Goal: Communication & Community: Answer question/provide support

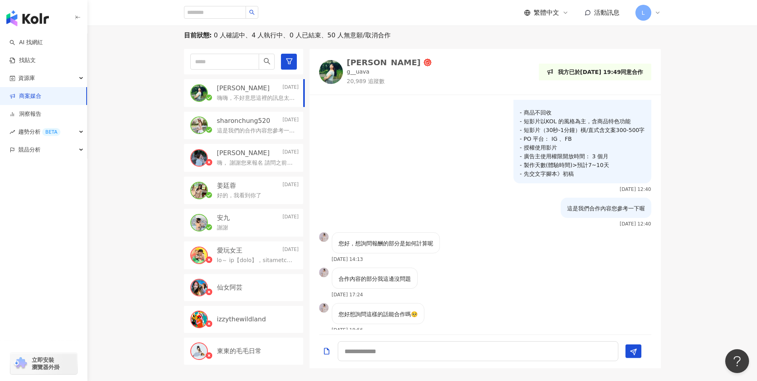
scroll to position [365, 0]
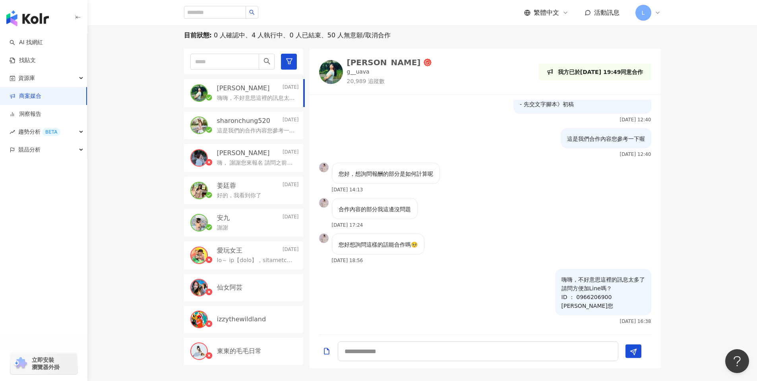
click at [41, 15] on img "button" at bounding box center [27, 18] width 43 height 16
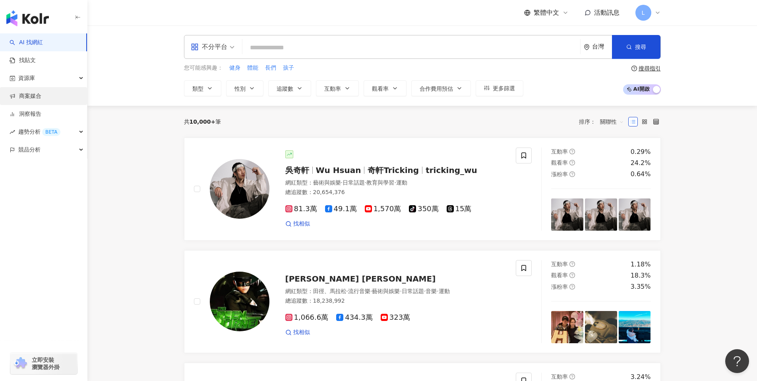
click at [39, 95] on link "商案媒合" at bounding box center [26, 96] width 32 height 8
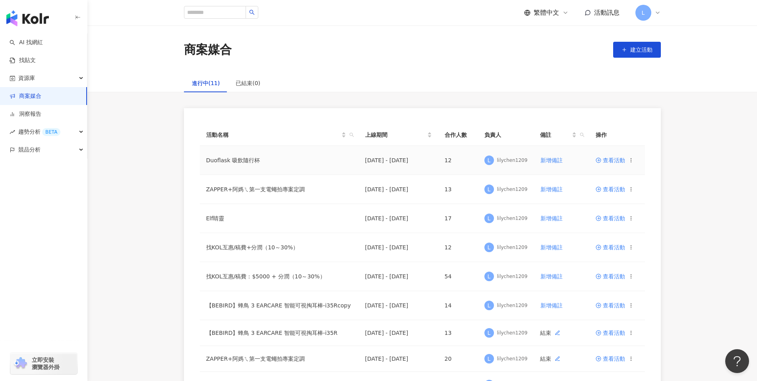
click at [607, 162] on span "查看活動" at bounding box center [609, 160] width 29 height 6
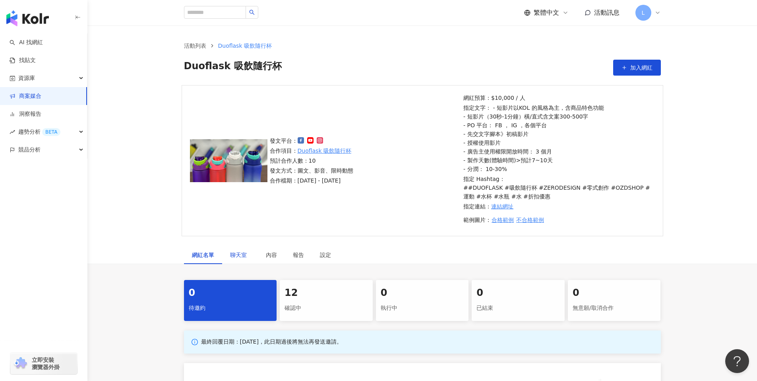
click at [235, 252] on span "聊天室" at bounding box center [240, 255] width 20 height 6
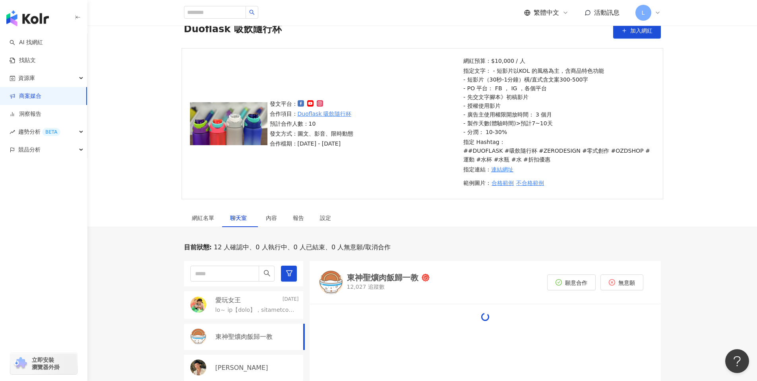
scroll to position [272, 0]
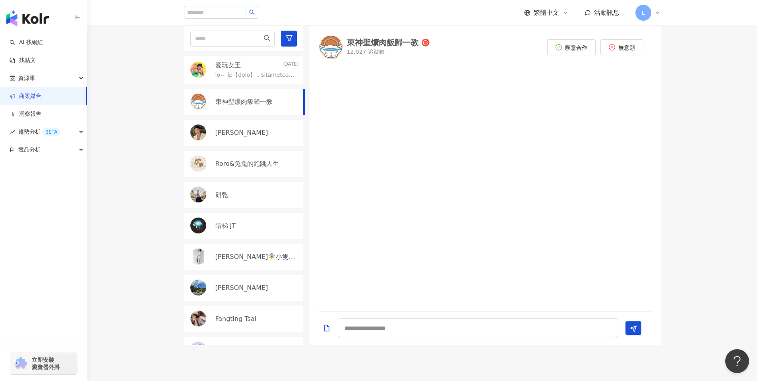
click at [260, 102] on p "東神聖爌肉飯歸一教" at bounding box center [243, 101] width 57 height 9
click at [332, 44] on img at bounding box center [331, 47] width 24 height 24
click at [249, 136] on div "Avery Wang" at bounding box center [256, 132] width 83 height 9
click at [335, 49] on img at bounding box center [331, 49] width 24 height 24
click at [578, 51] on span "願意合作" at bounding box center [576, 49] width 22 height 6
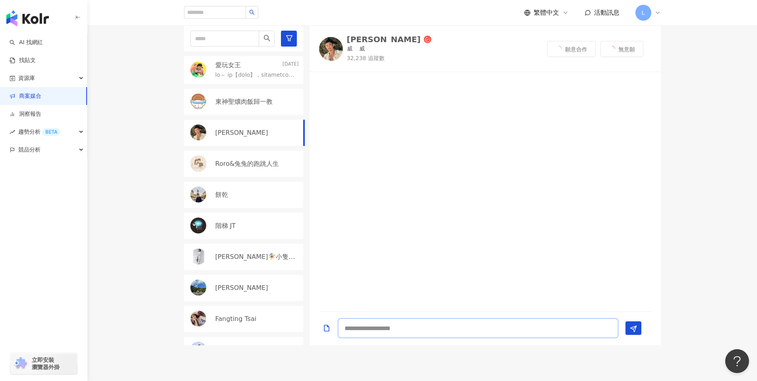
click at [437, 324] on textarea at bounding box center [478, 328] width 280 height 20
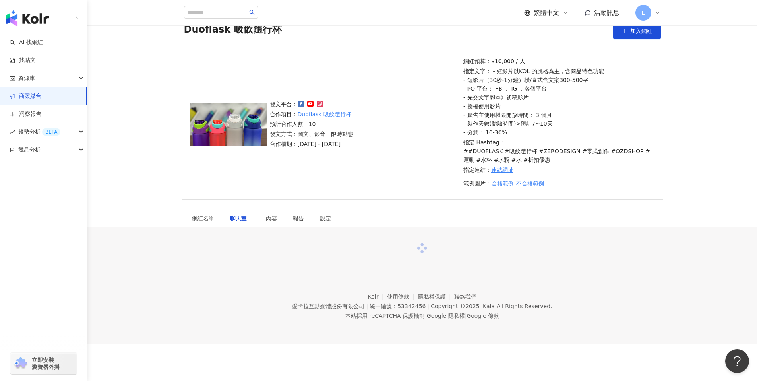
scroll to position [272, 0]
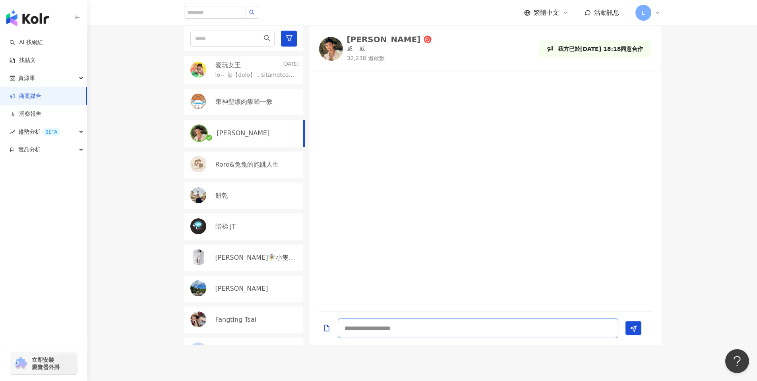
click at [389, 334] on textarea at bounding box center [478, 328] width 280 height 20
type textarea "**"
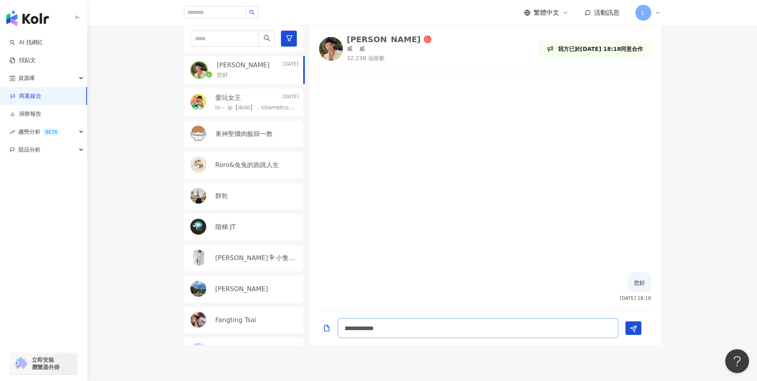
type textarea "******"
type textarea "**********"
click at [238, 199] on div "餅乾" at bounding box center [256, 195] width 83 height 9
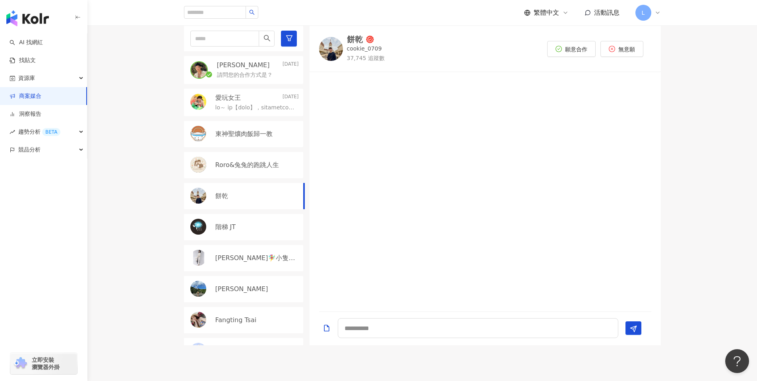
click at [233, 236] on div "階梯 JT" at bounding box center [243, 227] width 119 height 26
click at [226, 265] on div "Dora寧🧚‍♀️小隻開運站·關注我❤️ 伍柒™" at bounding box center [243, 258] width 119 height 26
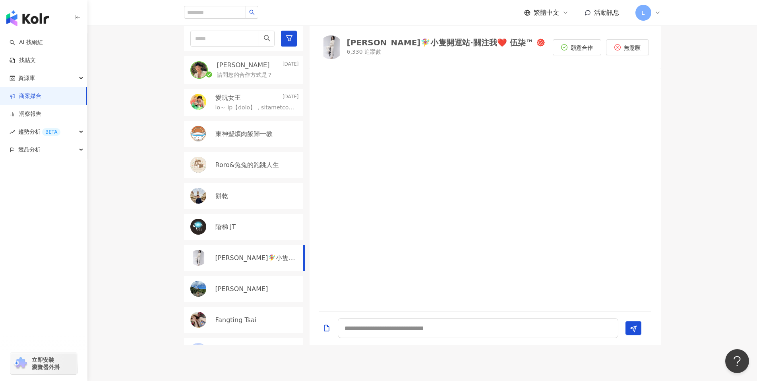
click at [331, 48] on img at bounding box center [331, 47] width 24 height 24
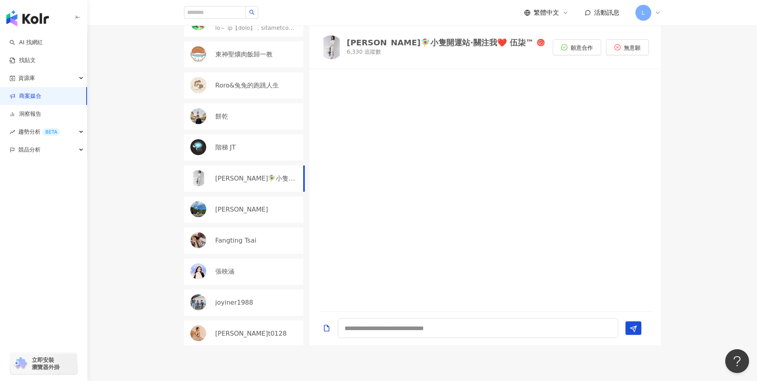
scroll to position [81, 0]
click at [251, 211] on div "陳昱誠" at bounding box center [256, 207] width 83 height 9
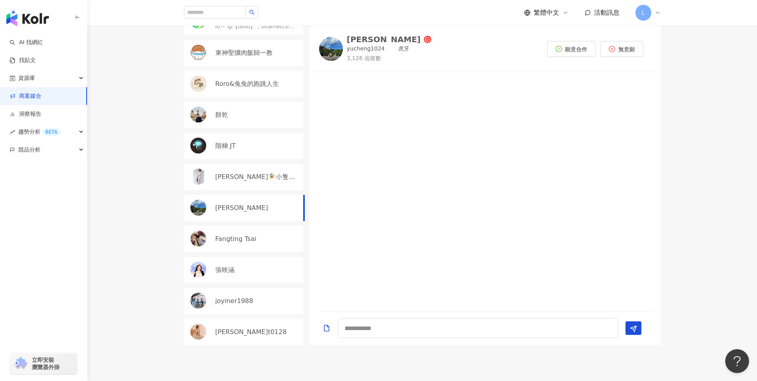
click at [245, 238] on p "Fangting Tsai" at bounding box center [235, 238] width 41 height 9
click at [238, 296] on p "joyiner1988" at bounding box center [234, 300] width 38 height 9
click at [238, 329] on p "nora_abu.t0128" at bounding box center [251, 331] width 72 height 9
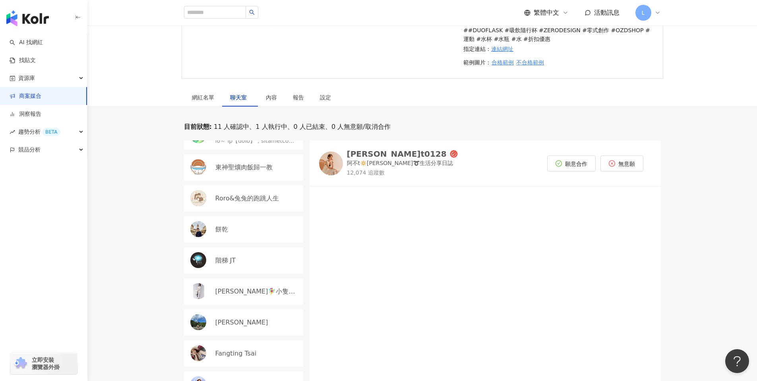
scroll to position [175, 0]
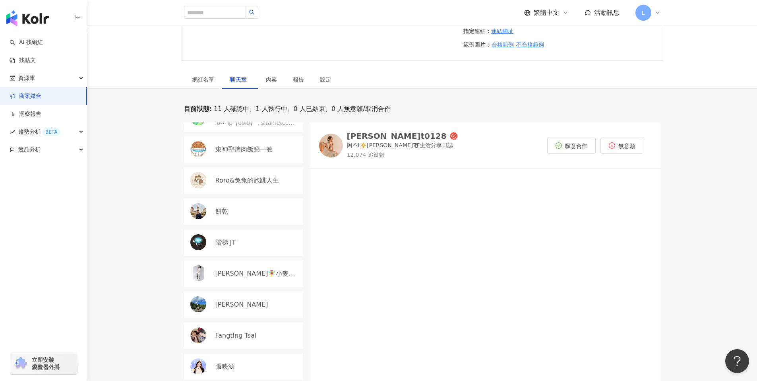
click at [326, 144] on img at bounding box center [331, 145] width 24 height 24
click at [560, 147] on icon "check-circle" at bounding box center [558, 145] width 6 height 6
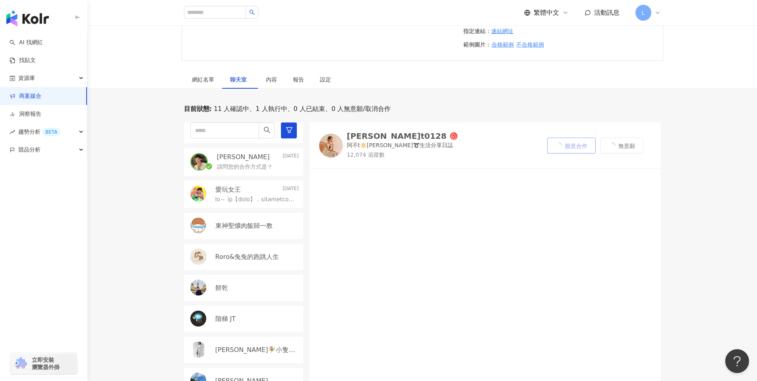
scroll to position [0, 0]
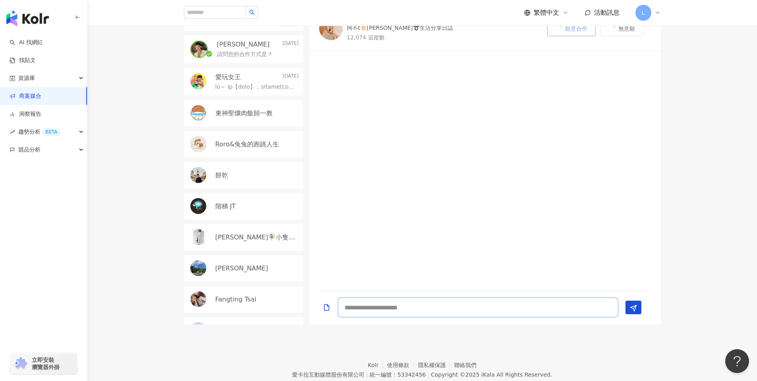
click at [406, 305] on textarea at bounding box center [478, 307] width 280 height 20
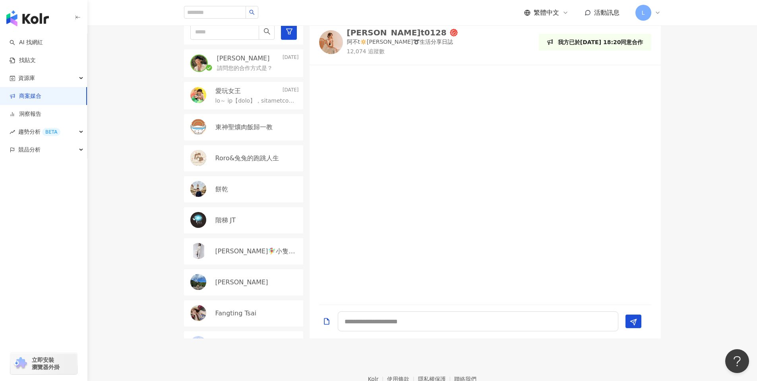
scroll to position [274, 0]
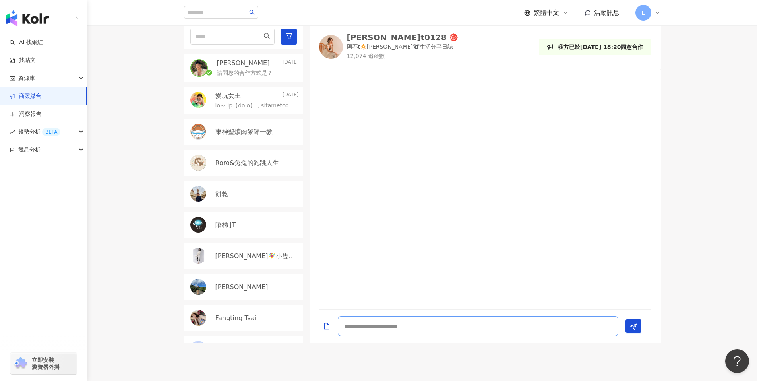
click at [367, 331] on textarea at bounding box center [478, 326] width 280 height 20
type textarea "**********"
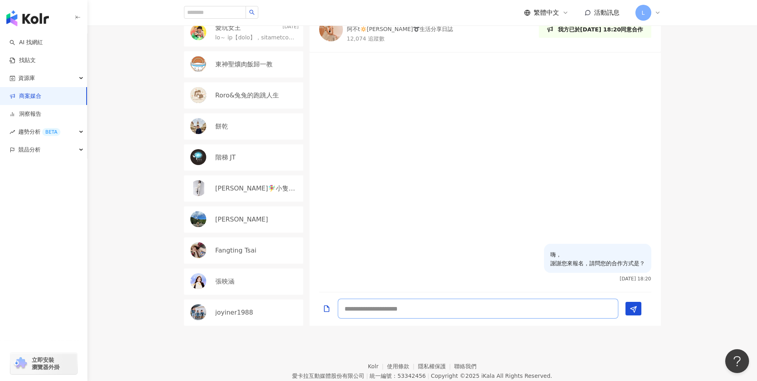
scroll to position [292, 0]
click at [238, 286] on div "張映涵" at bounding box center [243, 280] width 119 height 26
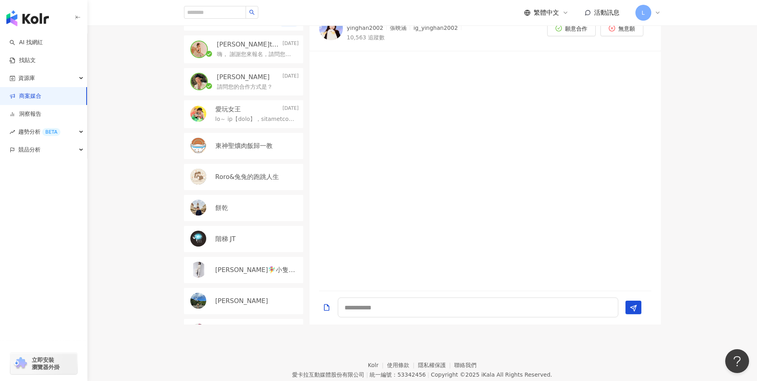
click at [249, 185] on div "Roro&兔兔的跑跳人生" at bounding box center [243, 177] width 119 height 26
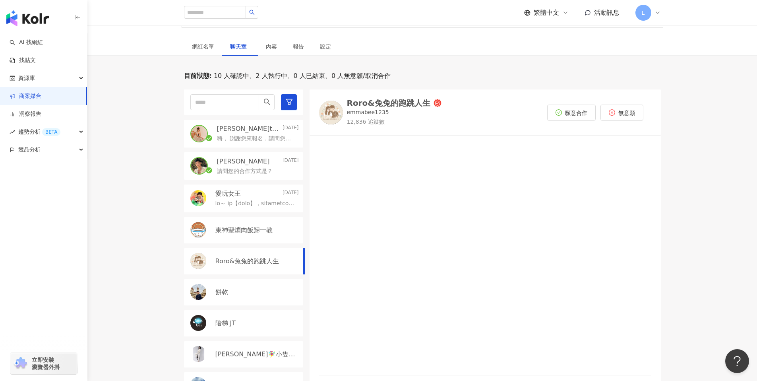
scroll to position [203, 0]
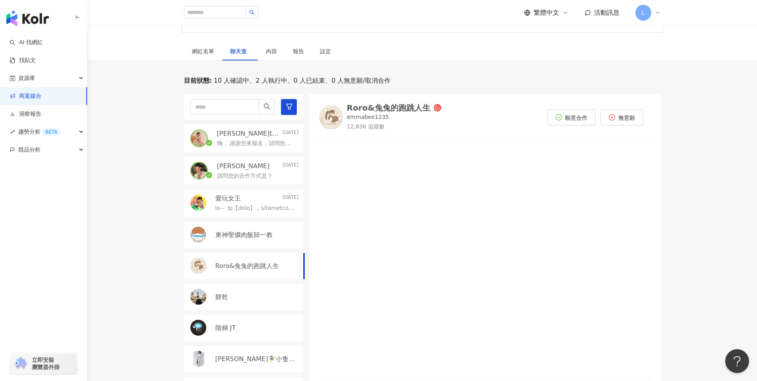
click at [252, 240] on div "東神聖爌肉飯歸一教" at bounding box center [243, 235] width 119 height 26
click at [260, 195] on div "愛玩女王 2025/8/23" at bounding box center [256, 198] width 83 height 9
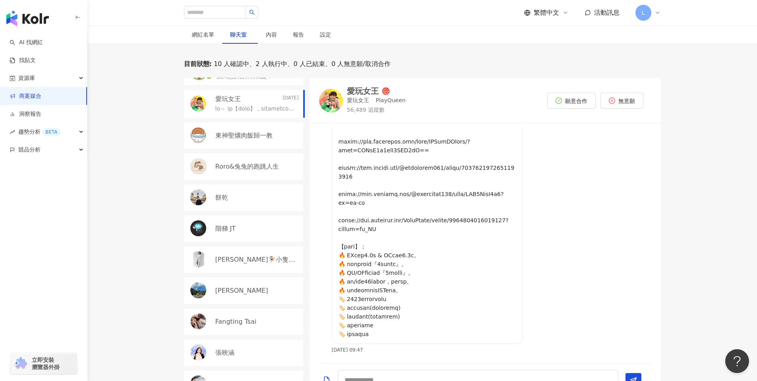
scroll to position [285, 0]
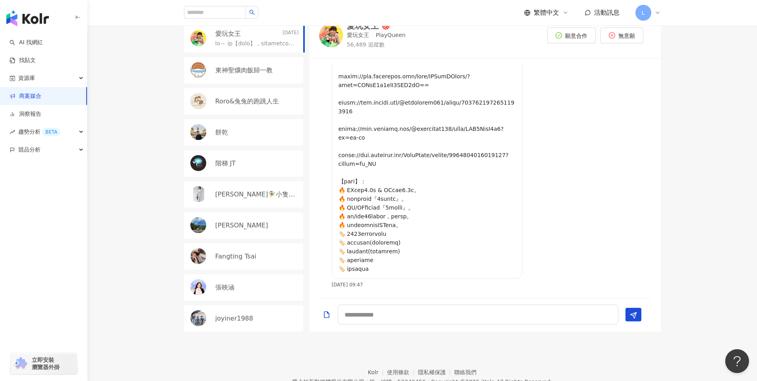
click at [250, 231] on div "陳昱誠" at bounding box center [243, 225] width 119 height 26
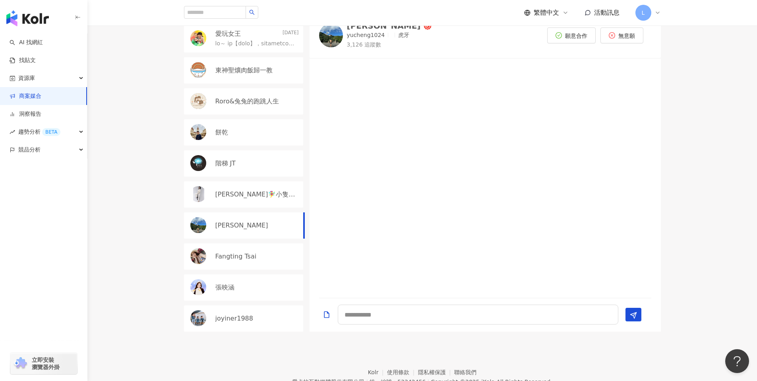
click at [242, 258] on p "Fangting Tsai" at bounding box center [235, 256] width 41 height 9
click at [326, 34] on img at bounding box center [331, 34] width 24 height 24
click at [41, 97] on link "商案媒合" at bounding box center [26, 96] width 32 height 8
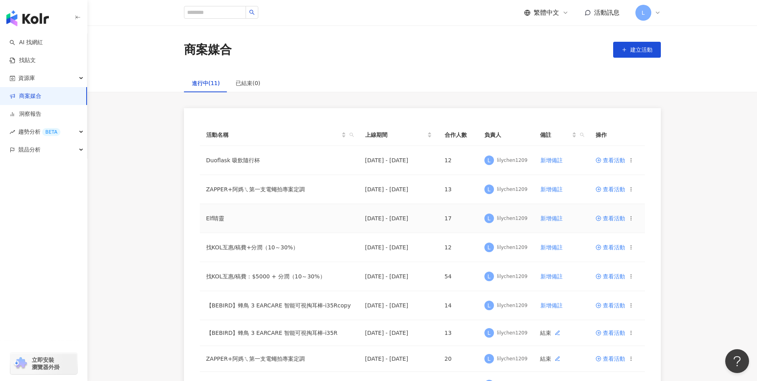
click at [603, 217] on span "查看活動" at bounding box center [609, 218] width 29 height 6
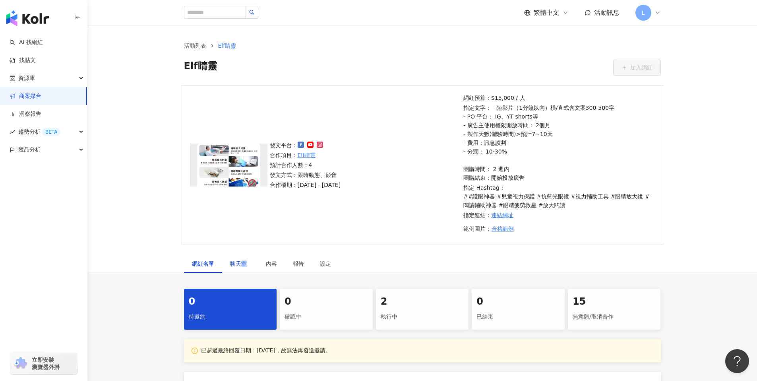
click at [244, 265] on span "聊天室" at bounding box center [240, 264] width 20 height 6
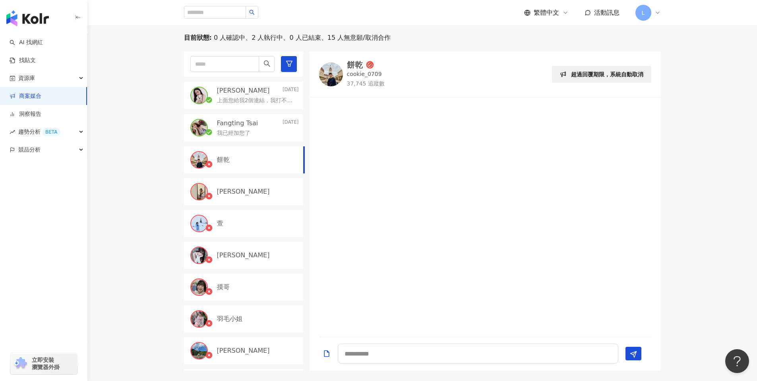
scroll to position [255, 0]
click at [264, 130] on div "我已經加您了" at bounding box center [258, 132] width 82 height 10
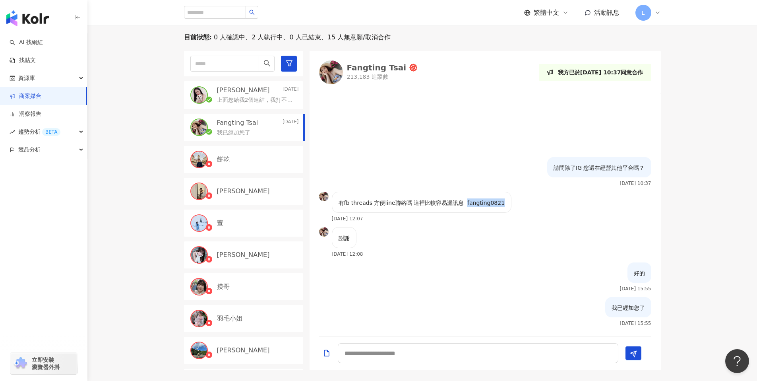
drag, startPoint x: 463, startPoint y: 201, endPoint x: 504, endPoint y: 200, distance: 40.9
click at [504, 200] on div "有fb threads 方便line聯絡嗎 這裡比較容易漏訊息 fangting0821 2025/8/15 12:07" at bounding box center [484, 208] width 351 height 35
copy p "fangting0821"
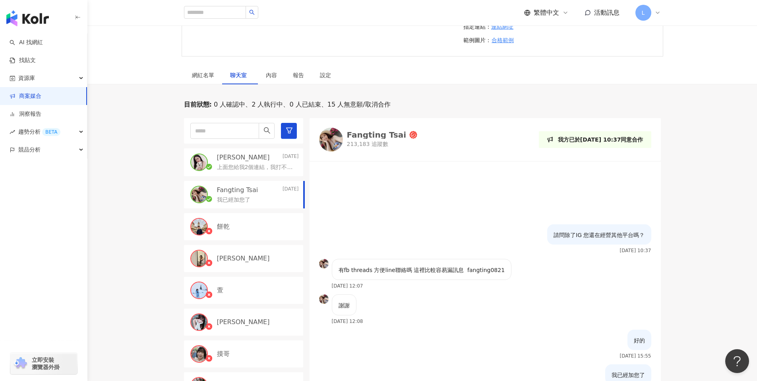
click at [253, 167] on p "上面您給我2個連結，我打不開好像有錯誤" at bounding box center [256, 167] width 79 height 8
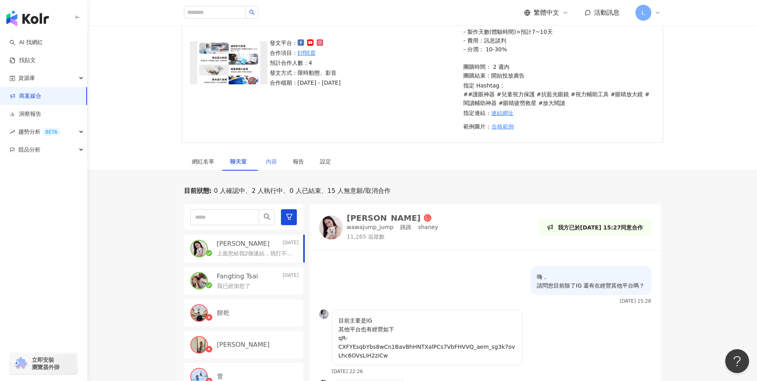
scroll to position [78, 0]
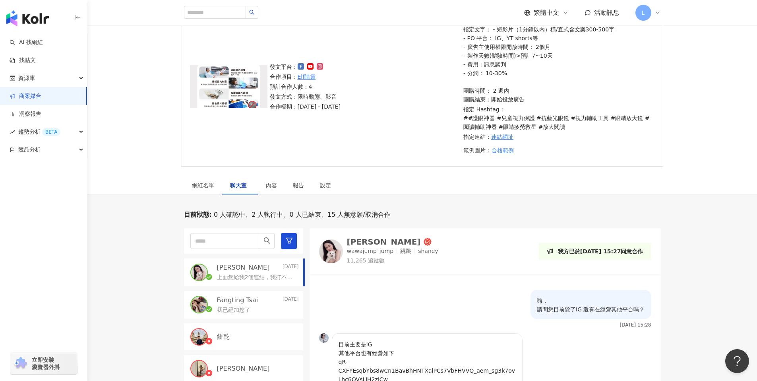
click at [30, 93] on link "商案媒合" at bounding box center [26, 96] width 32 height 8
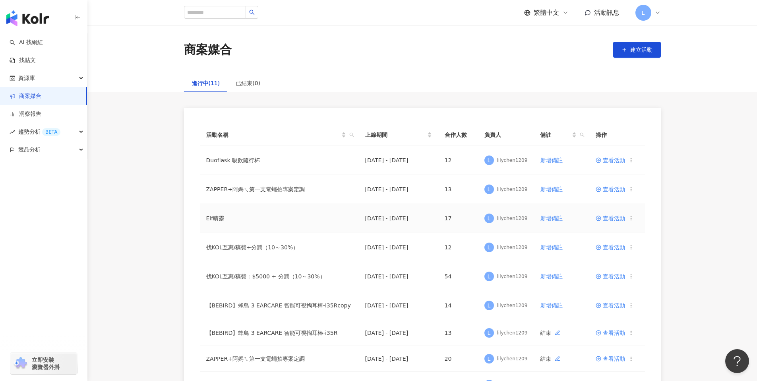
click at [615, 217] on span "查看活動" at bounding box center [609, 218] width 29 height 6
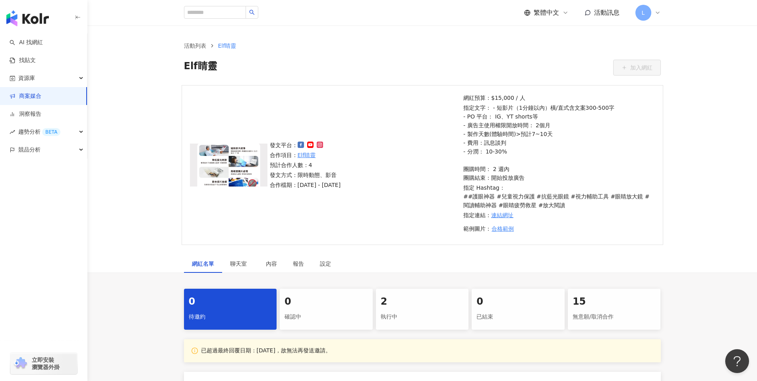
click at [20, 92] on link "商案媒合" at bounding box center [26, 96] width 32 height 8
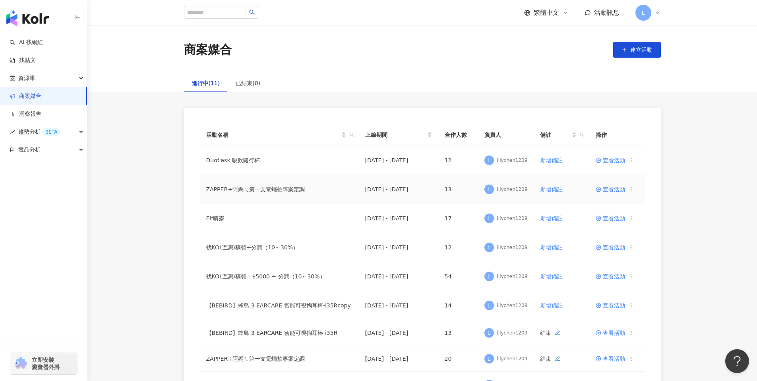
click at [619, 191] on span "查看活動" at bounding box center [609, 189] width 29 height 6
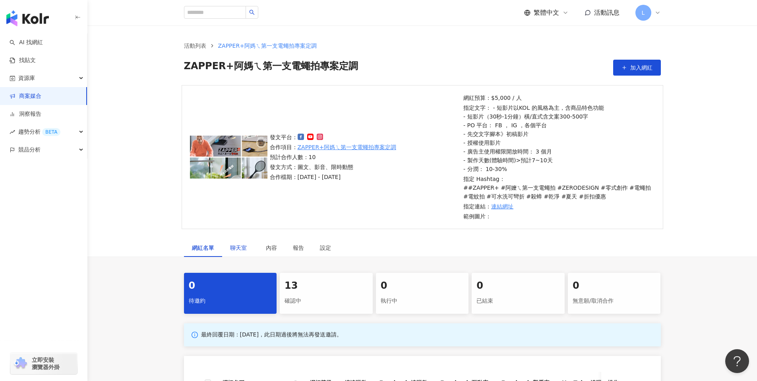
click at [231, 247] on span "聊天室" at bounding box center [240, 248] width 20 height 6
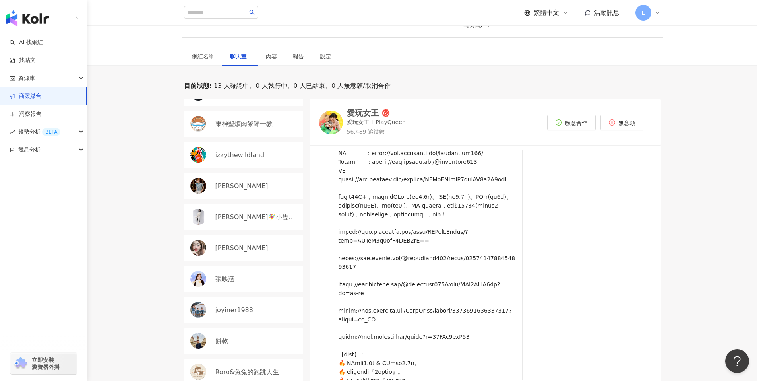
scroll to position [83, 0]
click at [244, 161] on div "izzythewildland" at bounding box center [243, 154] width 119 height 26
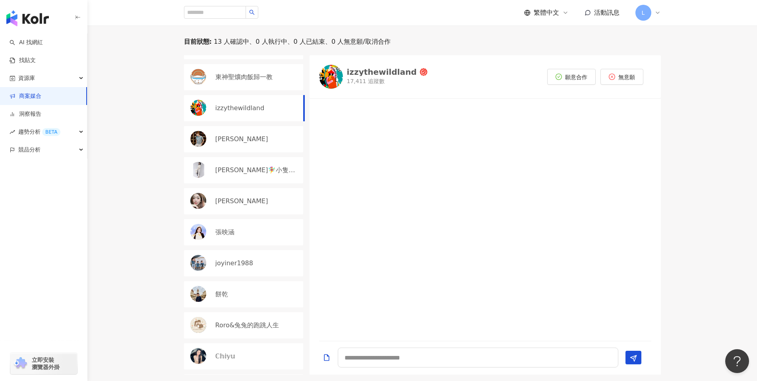
scroll to position [236, 0]
click at [330, 79] on img at bounding box center [331, 76] width 24 height 24
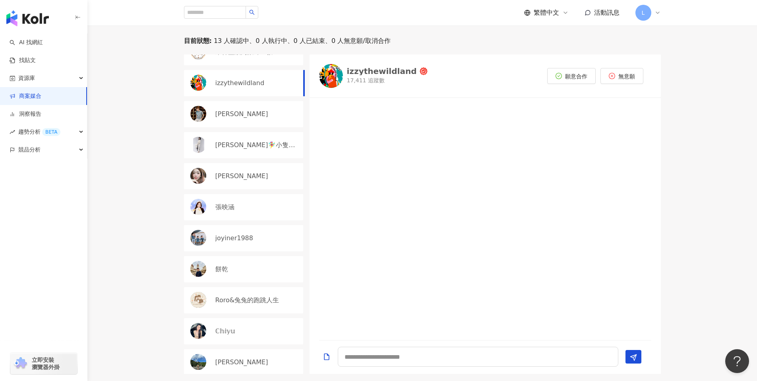
scroll to position [111, 0]
click at [238, 172] on div "小彤" at bounding box center [256, 174] width 83 height 9
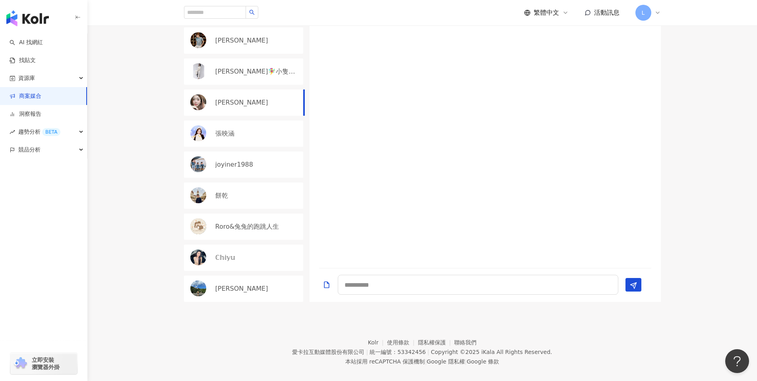
scroll to position [317, 0]
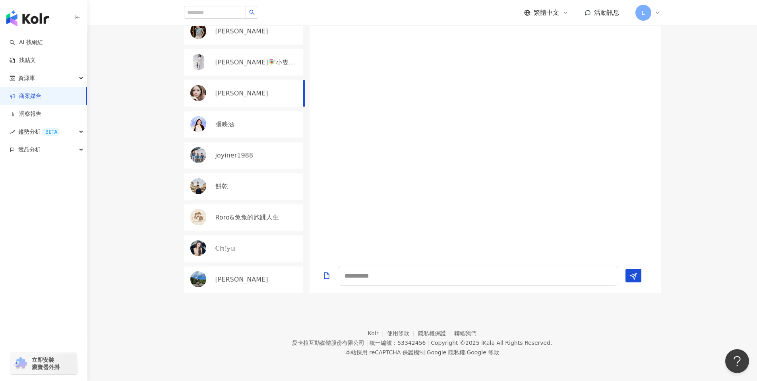
click at [226, 240] on div "ℂ𝕙𝕚𝕪𝕦" at bounding box center [243, 248] width 119 height 26
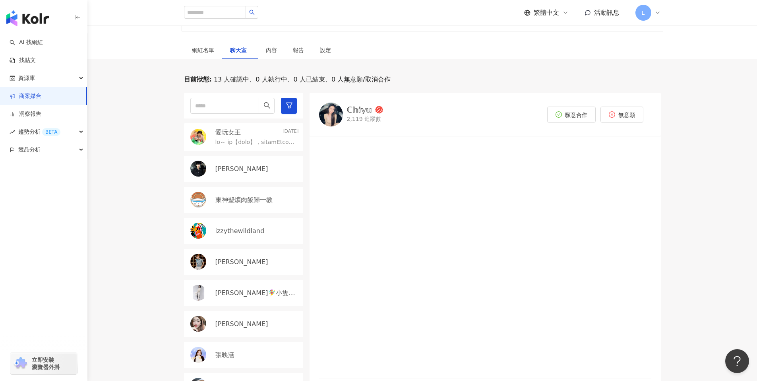
click at [249, 172] on div "[PERSON_NAME]" at bounding box center [256, 168] width 83 height 9
click at [330, 112] on img at bounding box center [331, 114] width 24 height 24
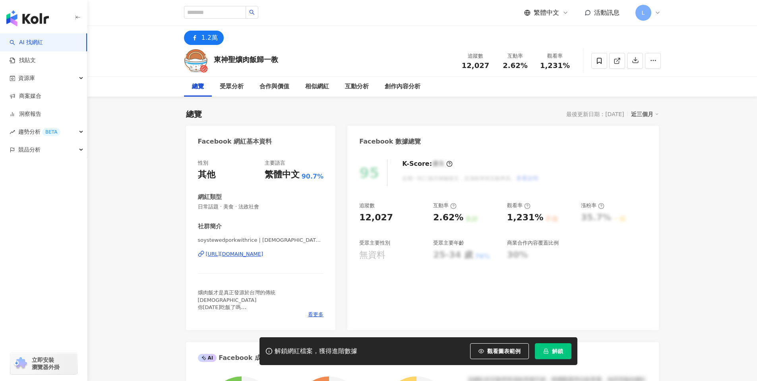
click at [263, 255] on div "https://www.facebook.com/109431491544103" at bounding box center [235, 253] width 58 height 7
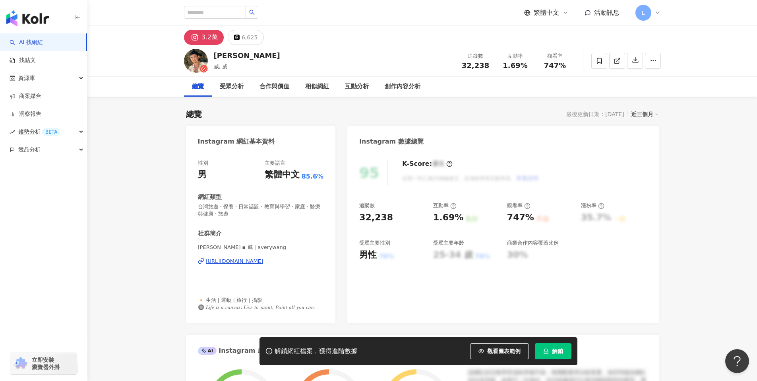
click at [263, 259] on div "https://www.instagram.com/averywang/" at bounding box center [235, 260] width 58 height 7
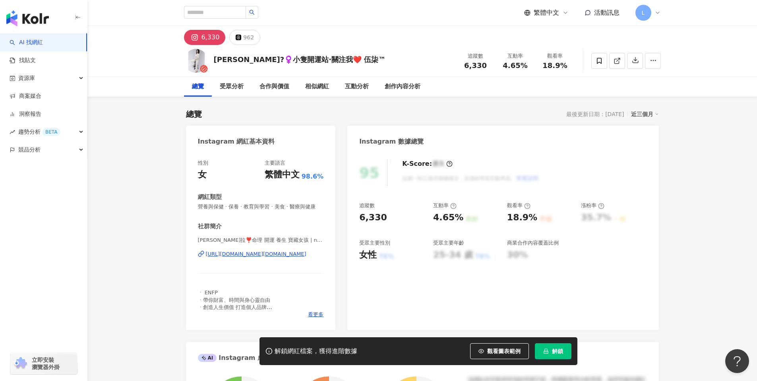
click at [266, 256] on div "https://www.instagram.com/ning.h16/" at bounding box center [256, 253] width 101 height 7
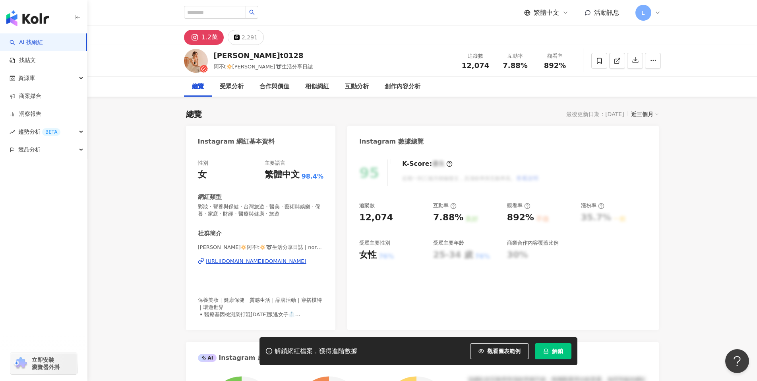
click at [304, 261] on div "https://www.instagram.com/nora_abu.t0128/" at bounding box center [256, 260] width 101 height 7
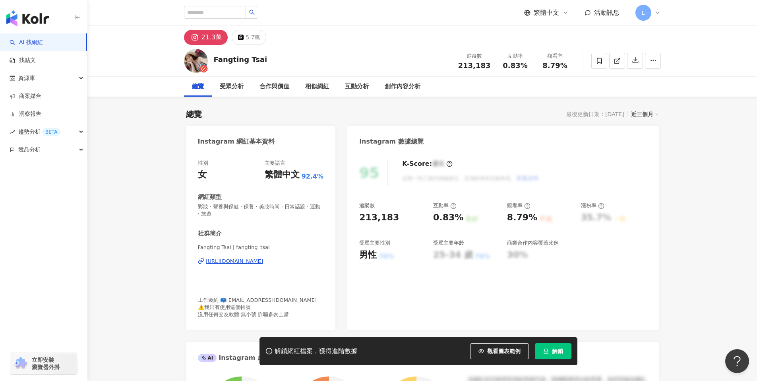
click at [263, 261] on div "[URL][DOMAIN_NAME]" at bounding box center [235, 260] width 58 height 7
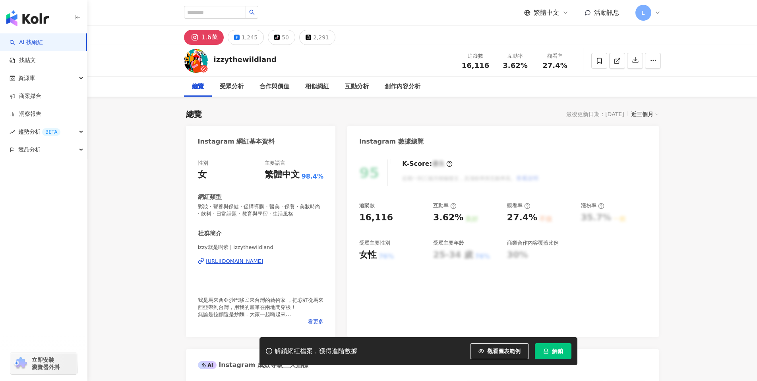
click at [257, 258] on div "https://www.instagram.com/izzythewildland/" at bounding box center [235, 260] width 58 height 7
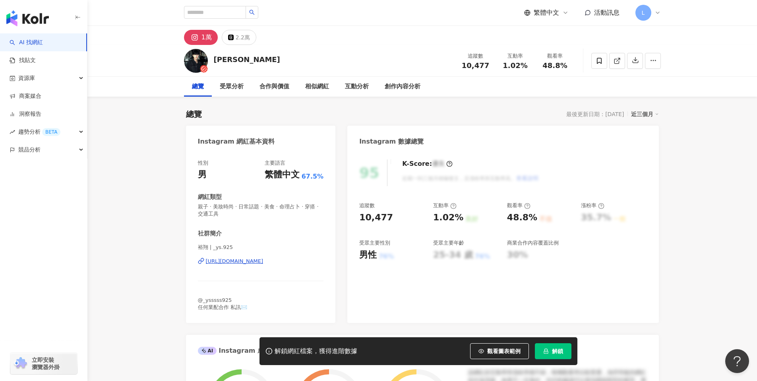
click at [263, 260] on div "[URL][DOMAIN_NAME]" at bounding box center [235, 260] width 58 height 7
